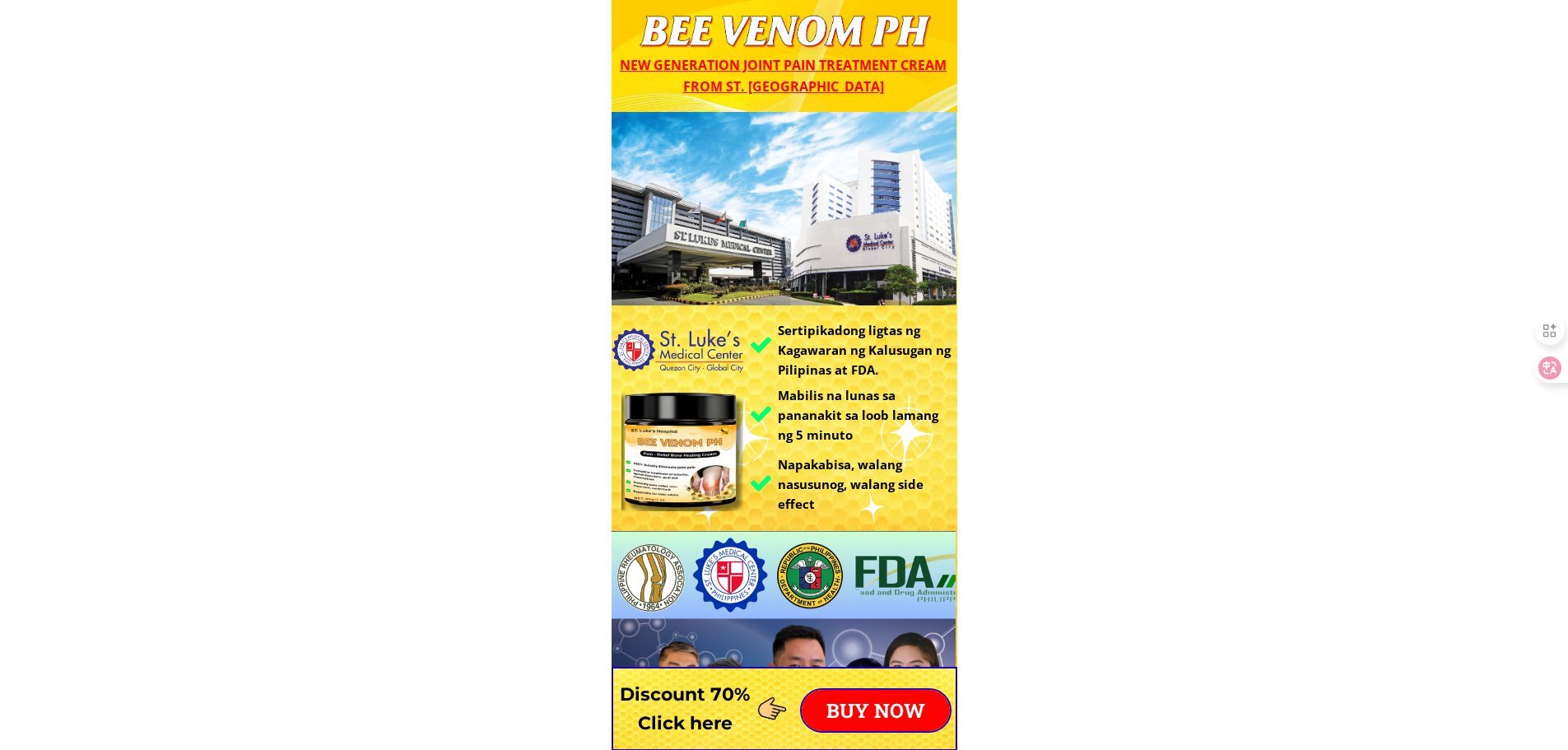
click at [878, 703] on p "BUY NOW" at bounding box center [876, 710] width 148 height 41
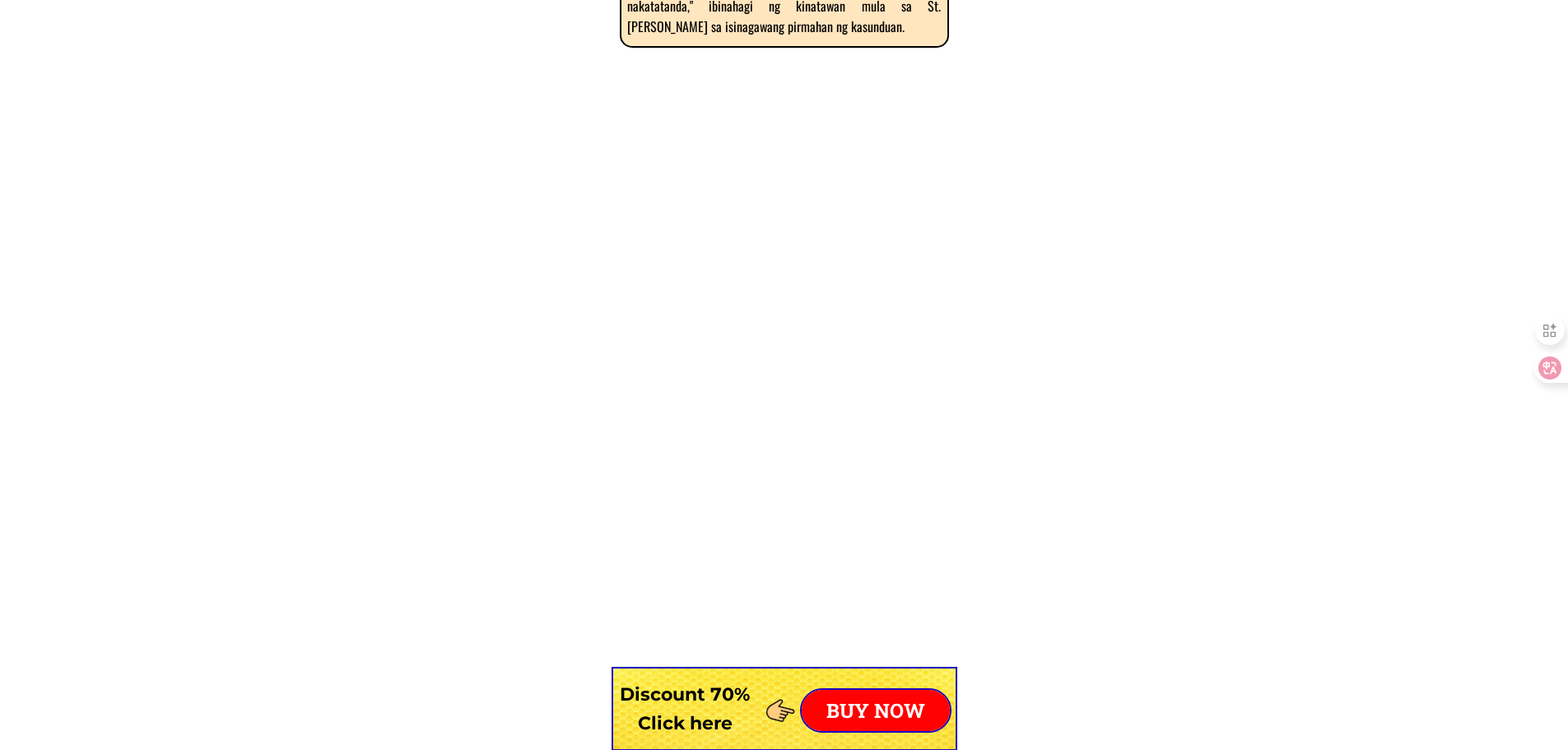
scroll to position [12917, 0]
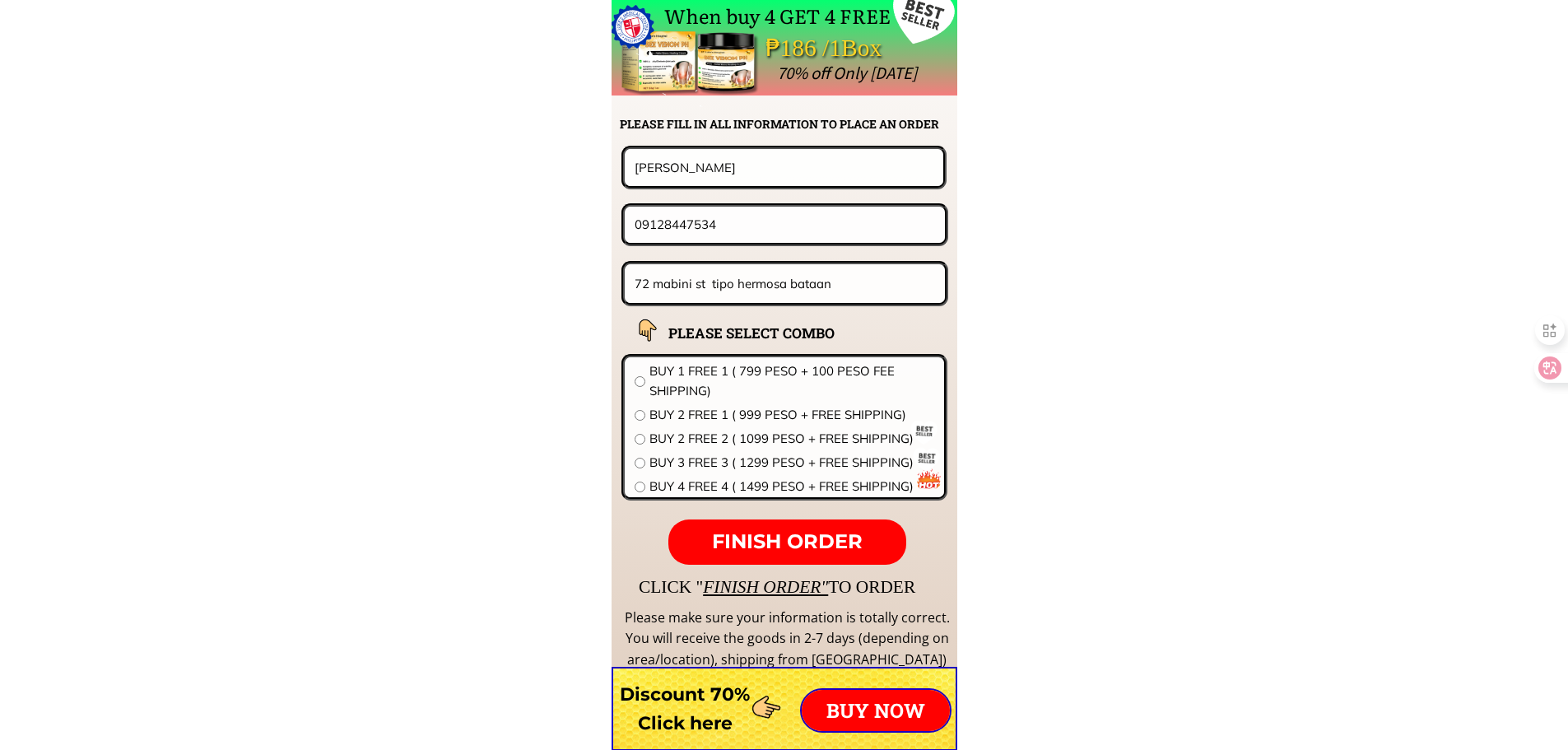
drag, startPoint x: 795, startPoint y: 182, endPoint x: 292, endPoint y: 173, distance: 503.1
paste input "meriam noor"
type input "[PERSON_NAME]"
drag, startPoint x: 782, startPoint y: 237, endPoint x: 369, endPoint y: 223, distance: 413.2
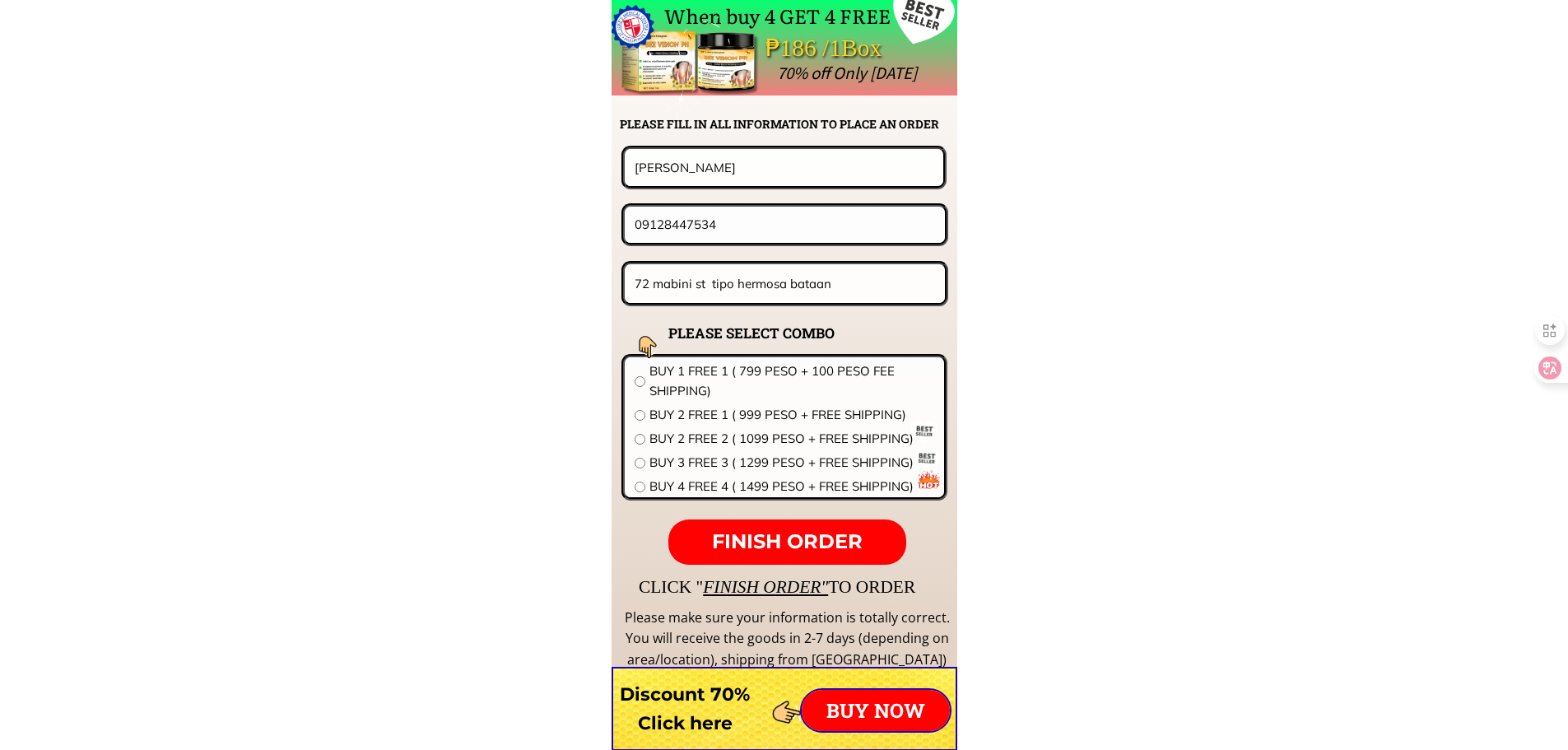
paste input "462035992"
type input "09462035992"
click at [750, 282] on input "72 mabini st tipo hermosa bataan" at bounding box center [785, 283] width 310 height 39
paste input "zone 2 [PERSON_NAME] sn fdo cam sur"
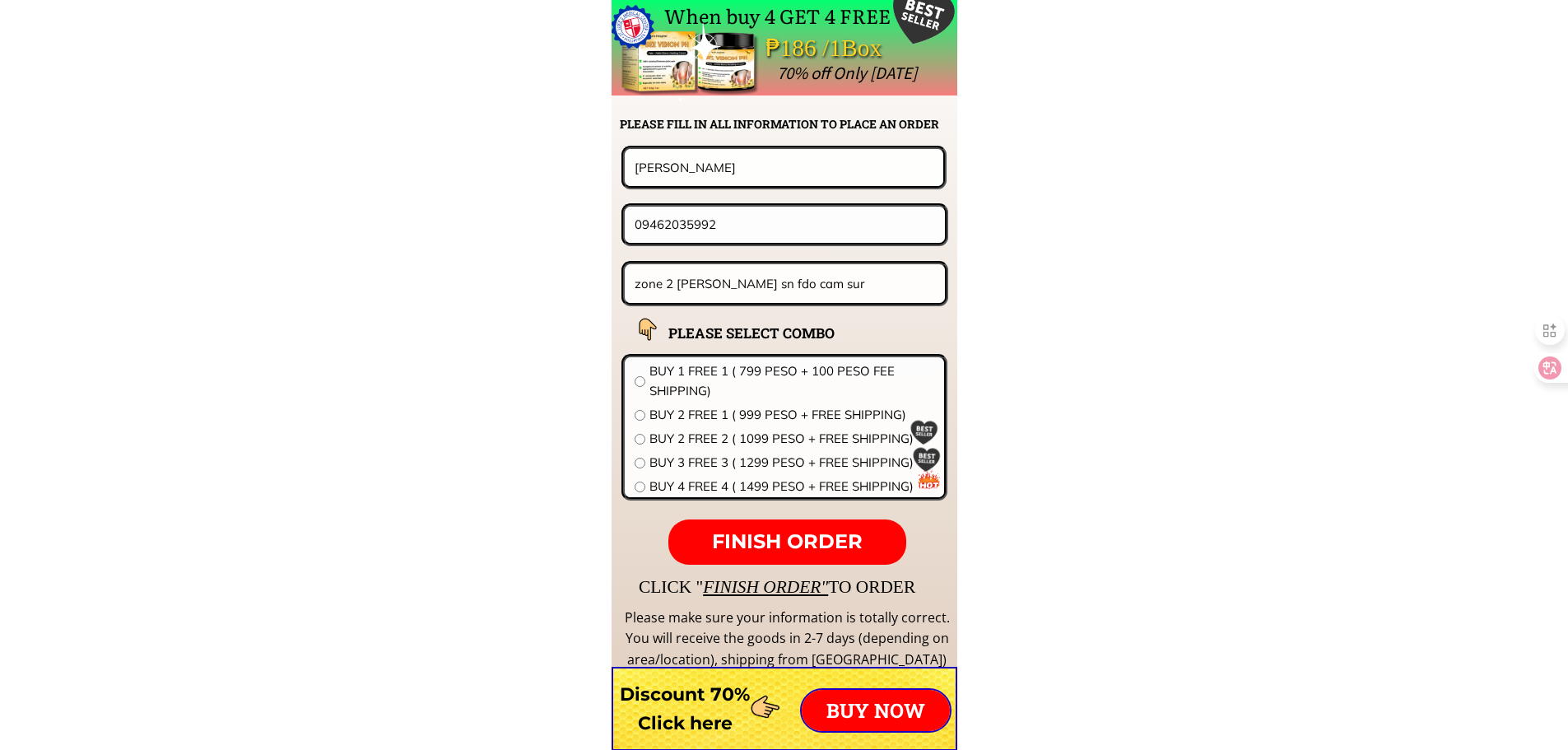
type input "zone 2 [PERSON_NAME] sn fdo cam sur"
click at [764, 382] on span "BUY 1 FREE 1 ( 799 PESO + 100 PESO FEE SHIPPING)" at bounding box center [792, 381] width 285 height 40
radio input "true"
click at [770, 526] on p "FINISH ORDER" at bounding box center [786, 542] width 237 height 46
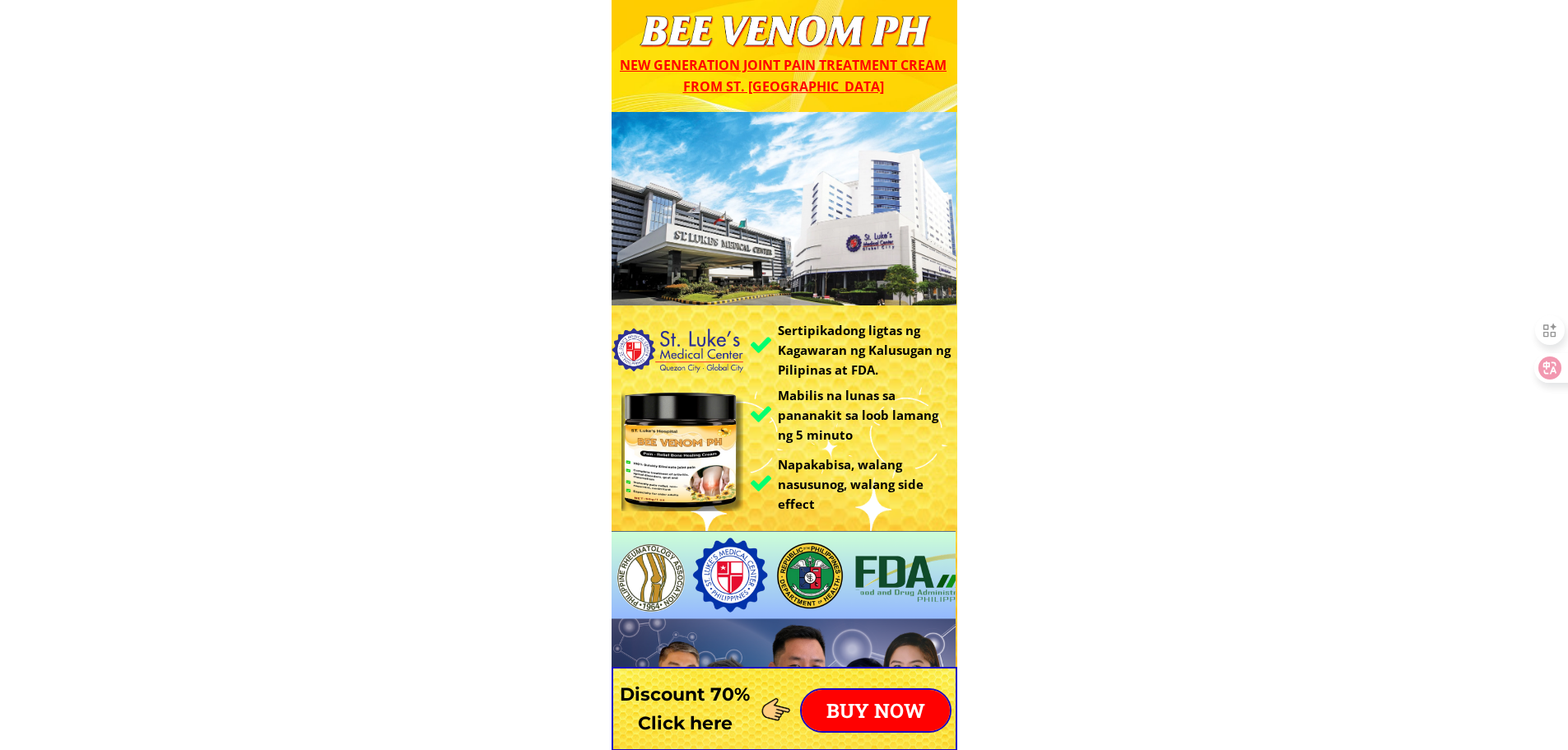
click at [903, 713] on p "BUY NOW" at bounding box center [876, 710] width 148 height 41
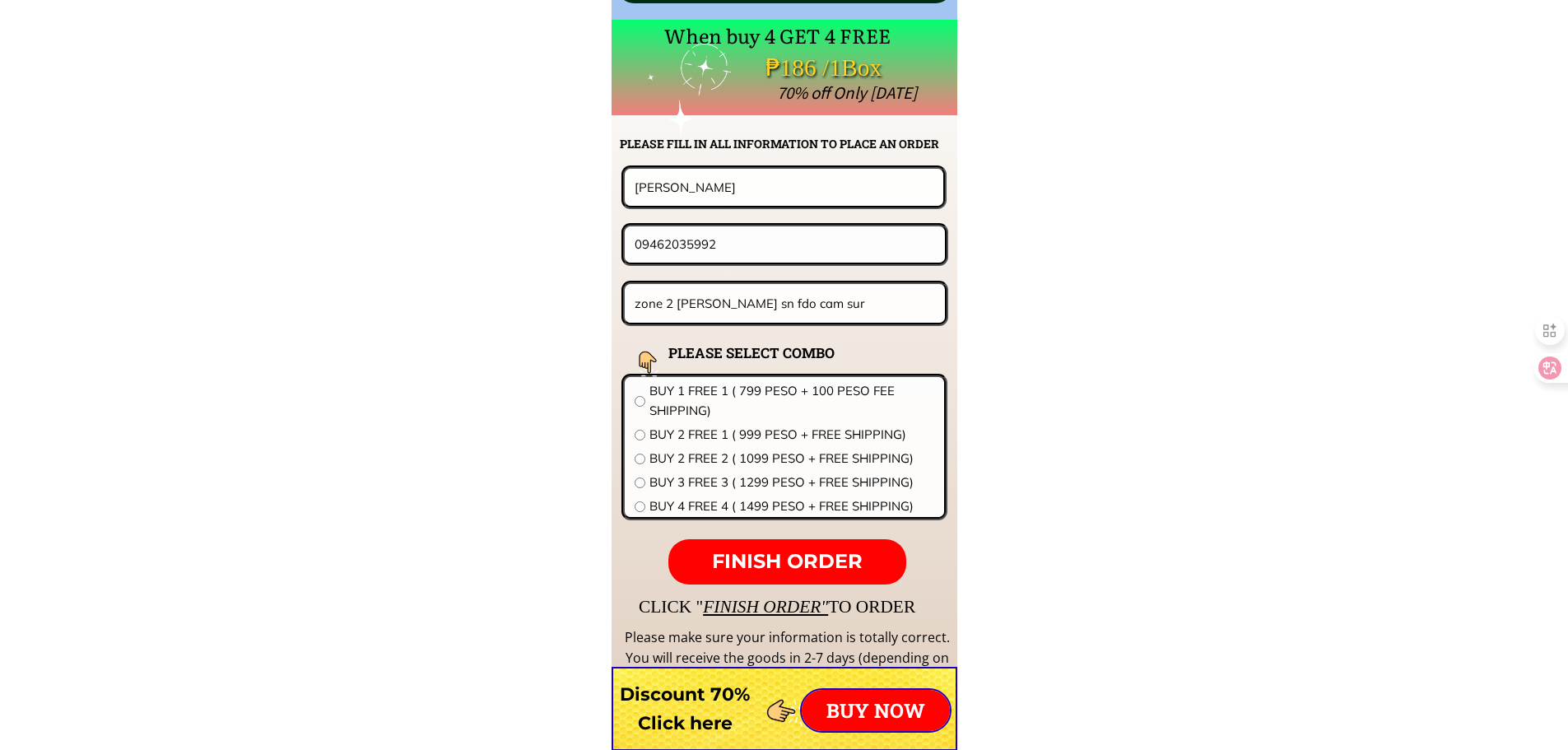
scroll to position [12917, 0]
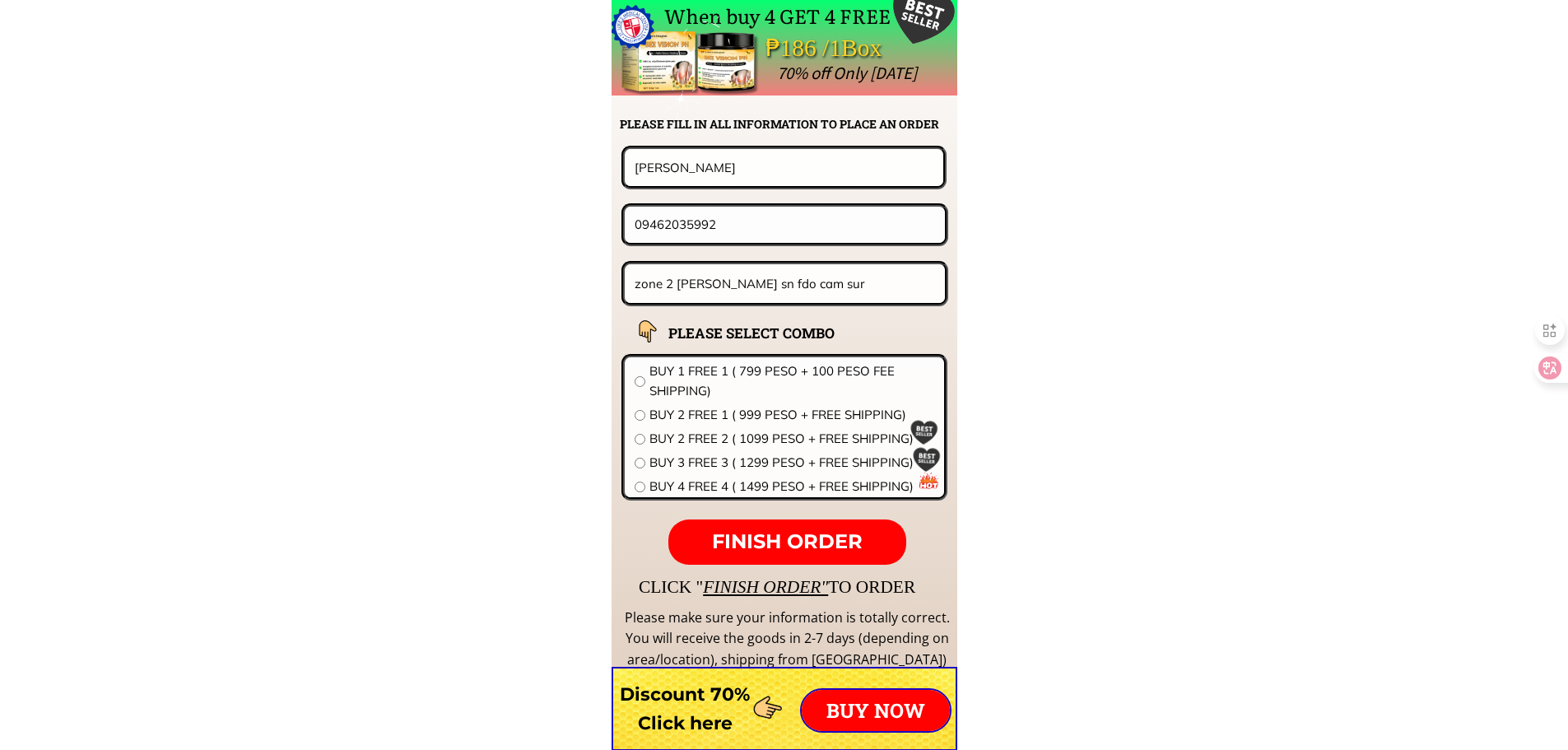
drag, startPoint x: 489, startPoint y: 186, endPoint x: 467, endPoint y: 186, distance: 22.0
paste input "MAR J""
type input "MAR J""
drag, startPoint x: 543, startPoint y: 224, endPoint x: 506, endPoint y: 224, distance: 37.0
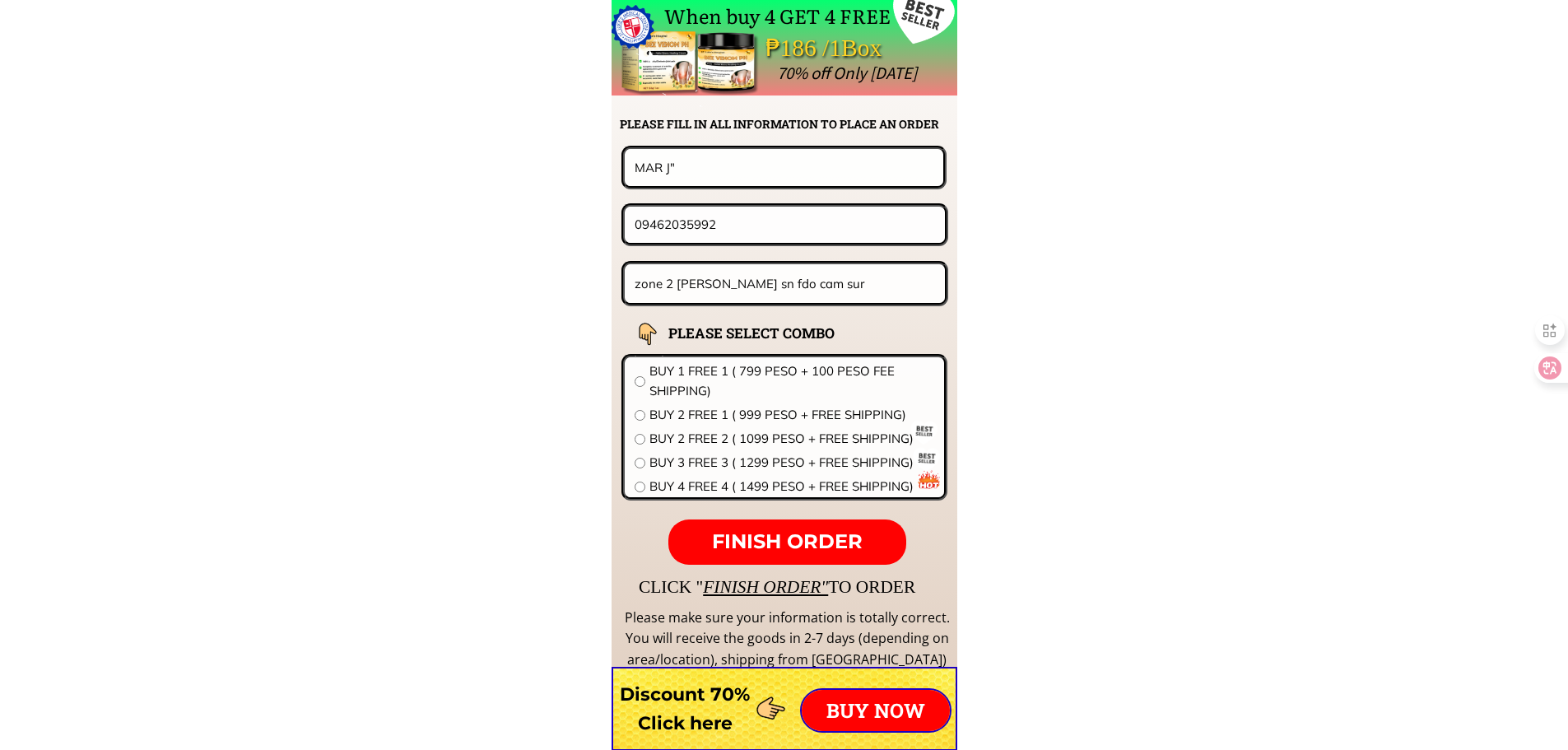
paste input "525402086"
type input "09525402086"
click at [711, 172] on input "MAR J"" at bounding box center [784, 167] width 307 height 36
type input "MAR J"
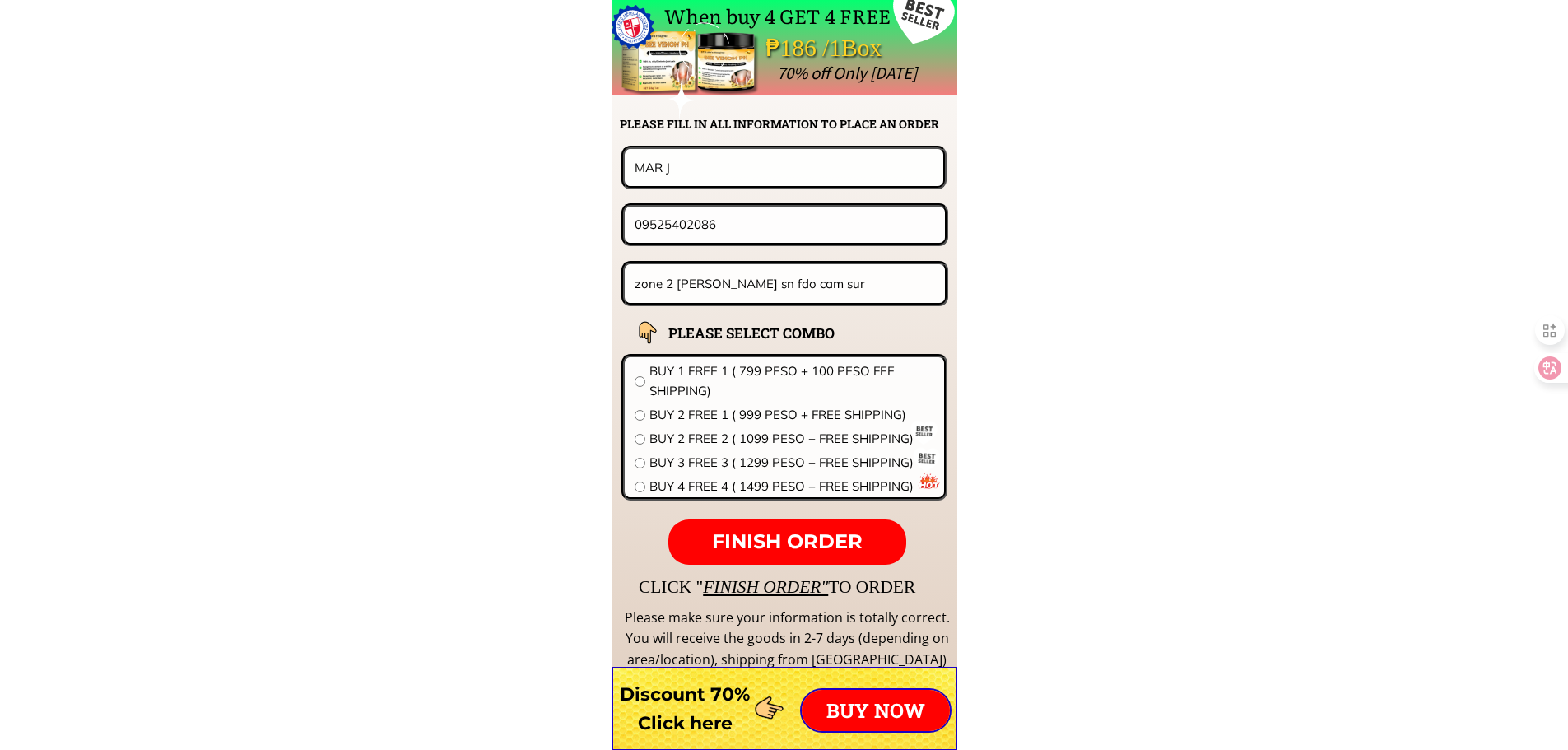
click at [787, 290] on input "zone 2 [PERSON_NAME] sn fdo cam sur" at bounding box center [785, 283] width 310 height 39
paste input "[STREET_ADDRESS][PERSON_NAME] [GEOGRAPHIC_DATA] talon [GEOGRAPHIC_DATA]"
type input "[STREET_ADDRESS][PERSON_NAME] [GEOGRAPHIC_DATA] talon [GEOGRAPHIC_DATA]"
click at [759, 372] on span "BUY 1 FREE 1 ( 799 PESO + 100 PESO FEE SHIPPING)" at bounding box center [792, 381] width 285 height 40
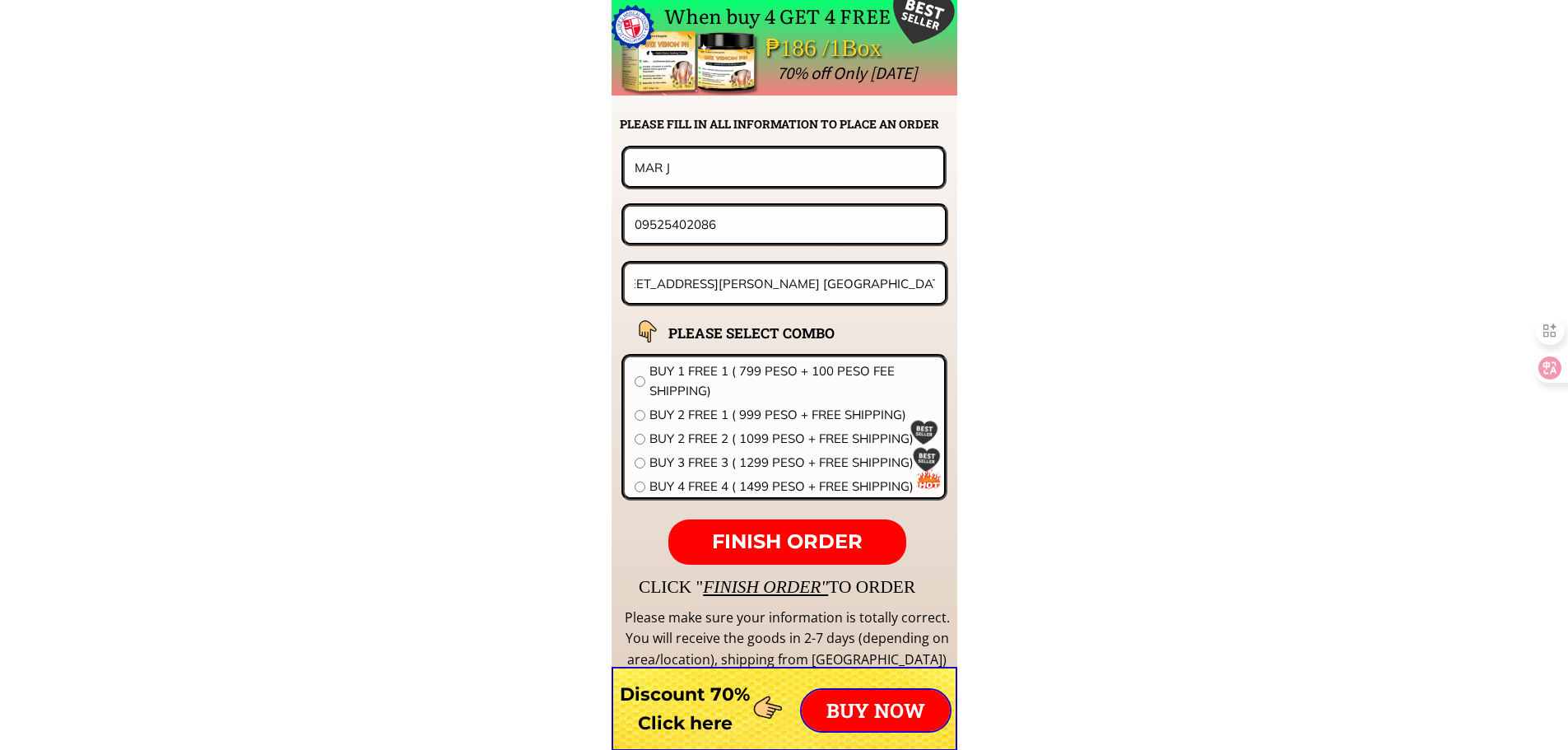
radio input "true"
click at [784, 523] on p "FINISH ORDER" at bounding box center [786, 542] width 237 height 46
